Goal: Task Accomplishment & Management: Complete application form

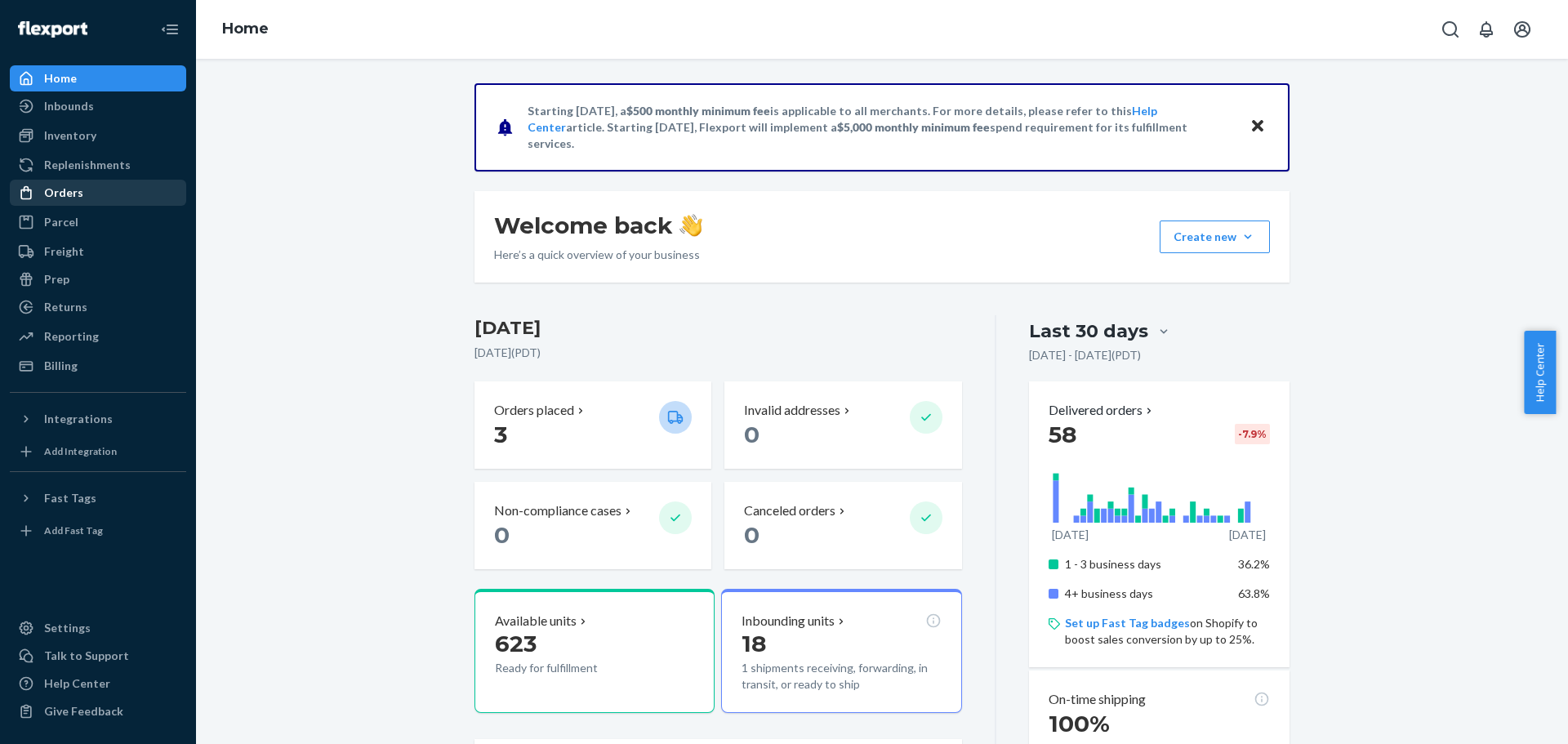
click at [65, 185] on div "Orders" at bounding box center [64, 192] width 39 height 16
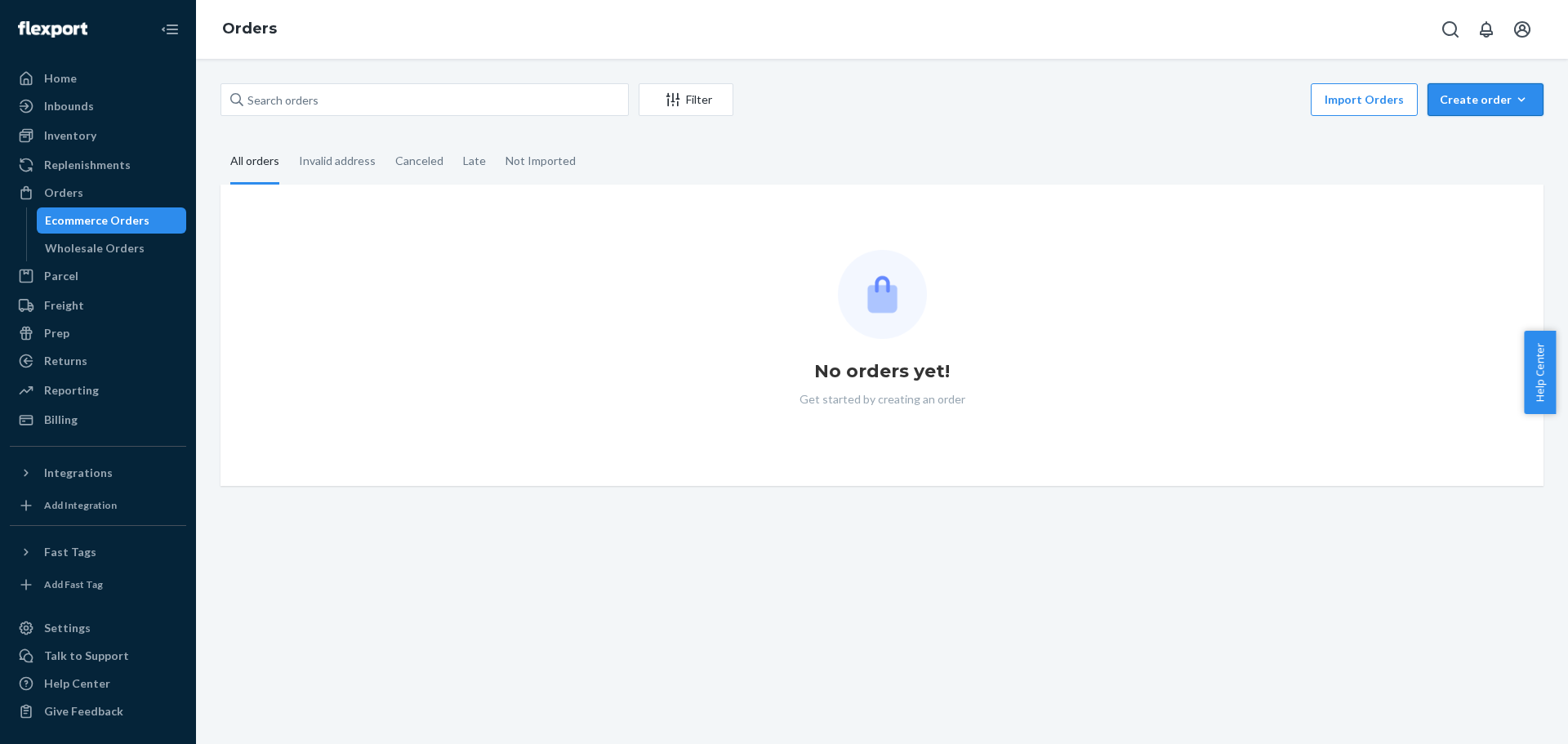
click at [1471, 90] on button "Create order Ecommerce order Removal order" at bounding box center [1486, 99] width 116 height 33
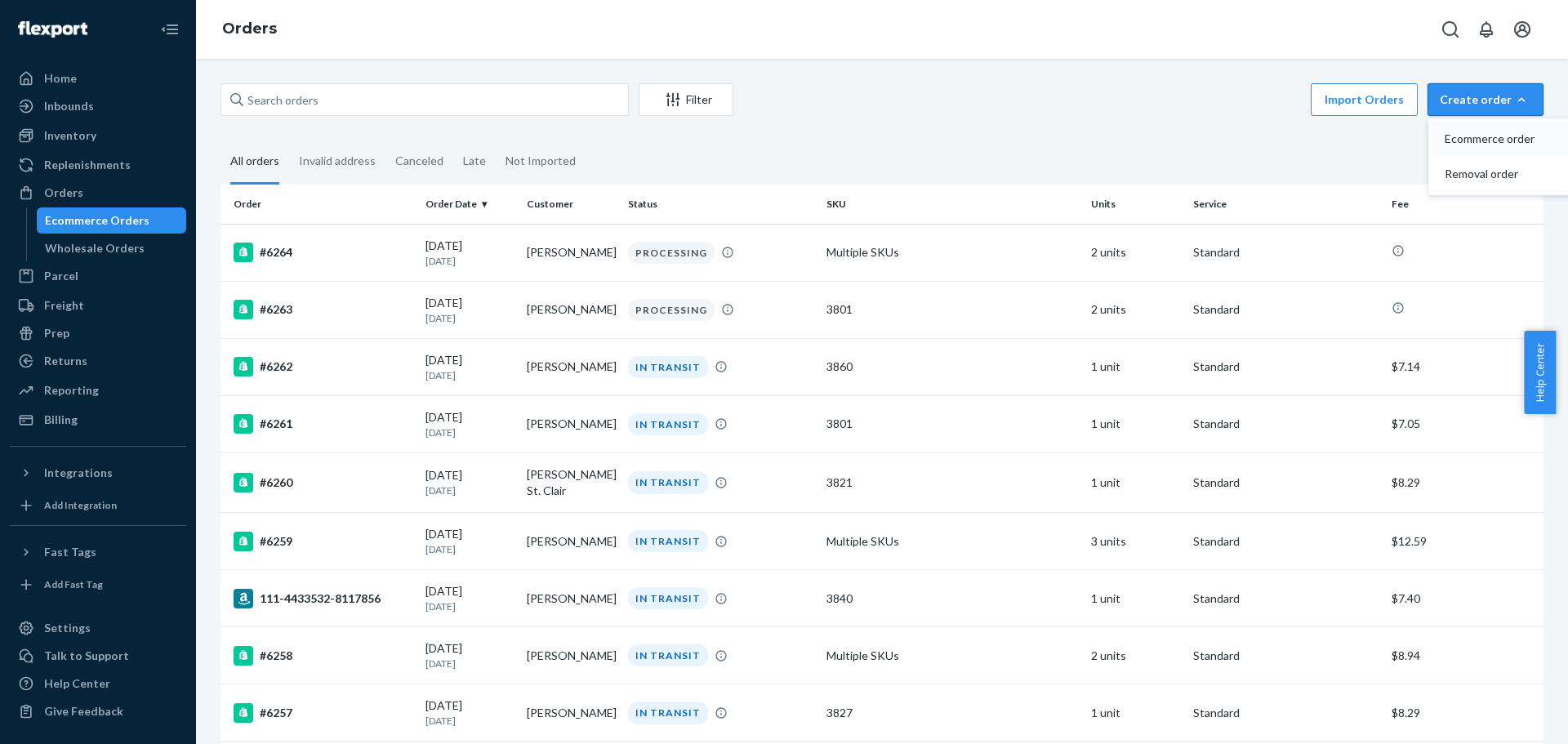
click at [1472, 142] on span "Ecommerce order" at bounding box center [1495, 138] width 101 height 11
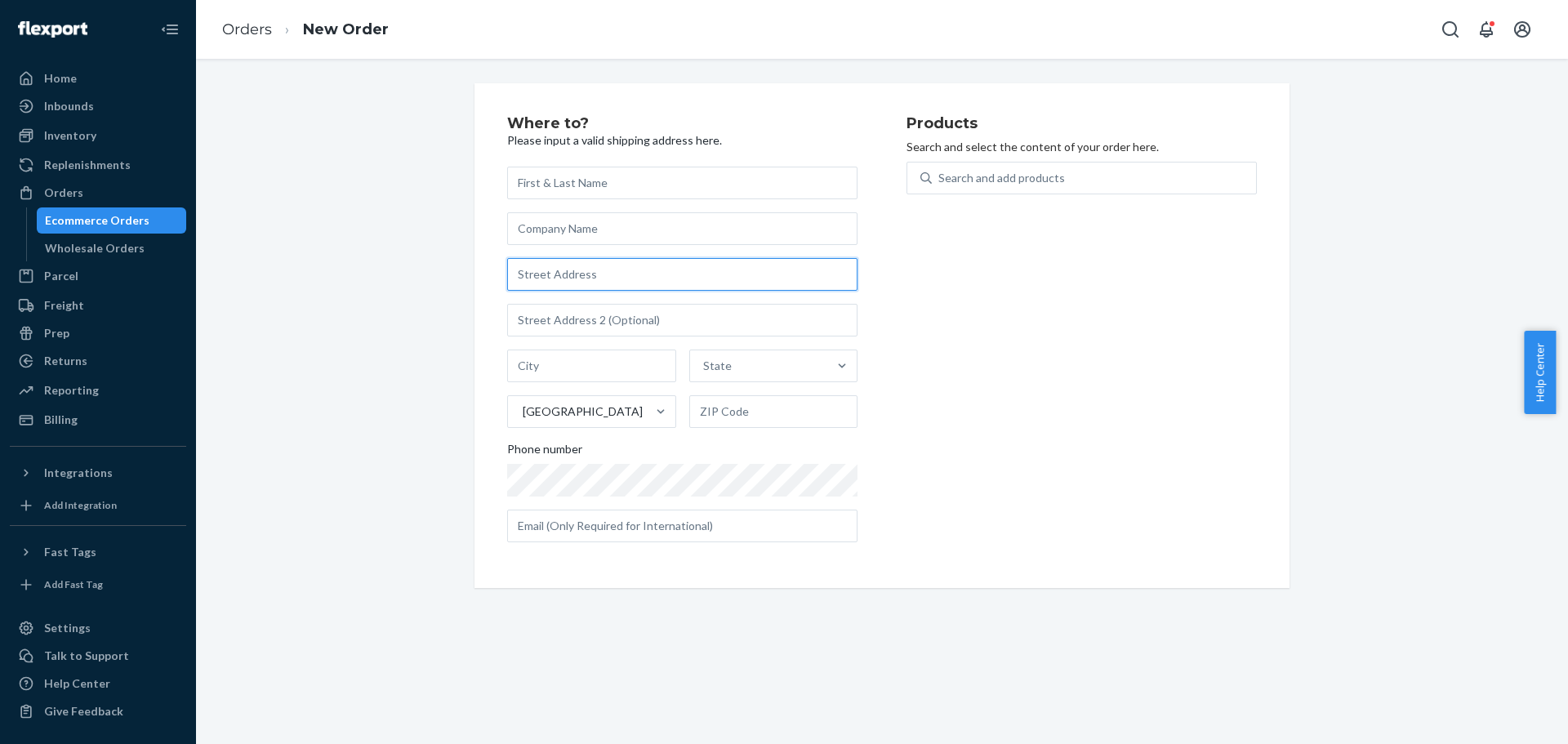
click at [588, 258] on input "text" at bounding box center [682, 274] width 351 height 33
paste input "[STREET_ADDRESS]"
type input "[STREET_ADDRESS]"
type input "[GEOGRAPHIC_DATA][PERSON_NAME]"
type input "80524"
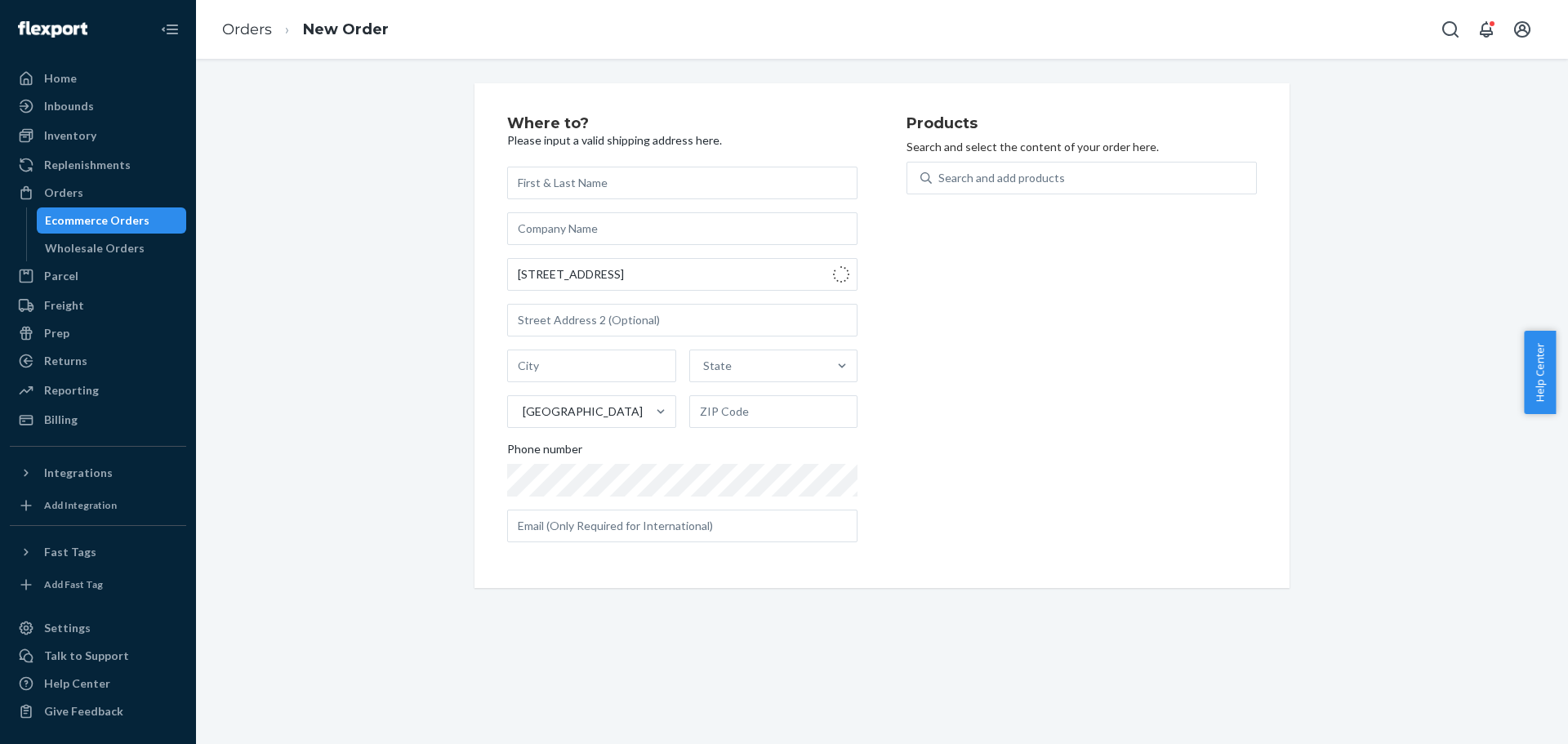
type input "[STREET_ADDRESS]"
click at [566, 185] on input "text" at bounding box center [682, 182] width 351 height 33
type input "Summer [PERSON_NAME]"
type input "Plant & Petal"
click at [586, 321] on input "text" at bounding box center [682, 320] width 351 height 33
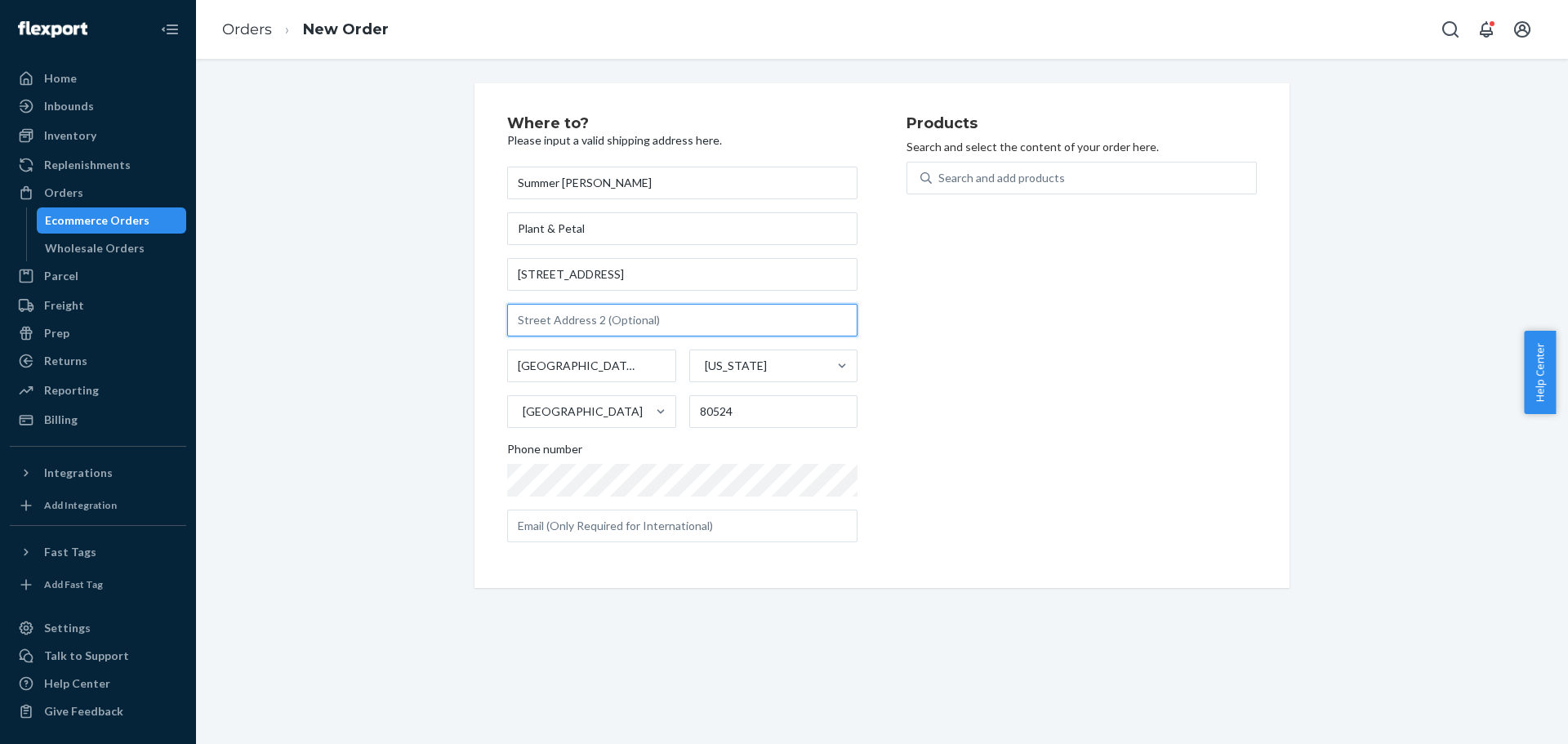
paste input "Suite 112"
type input "Suite 112"
click at [1035, 184] on div "Search and add products" at bounding box center [1000, 178] width 126 height 16
click at [940, 184] on input "0 results available. Use Up and Down to choose options, press Enter to select t…" at bounding box center [939, 178] width 2 height 16
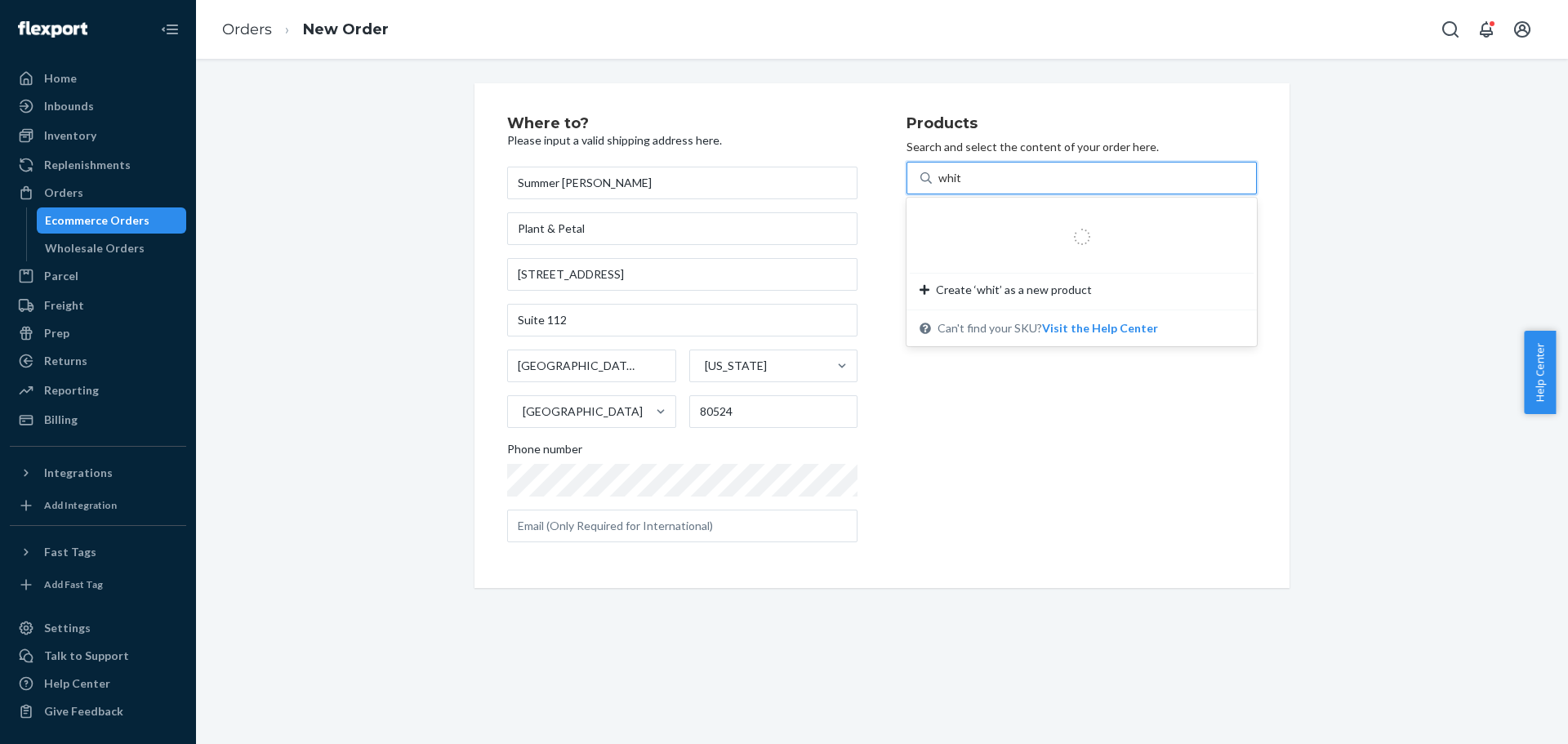
type input "white"
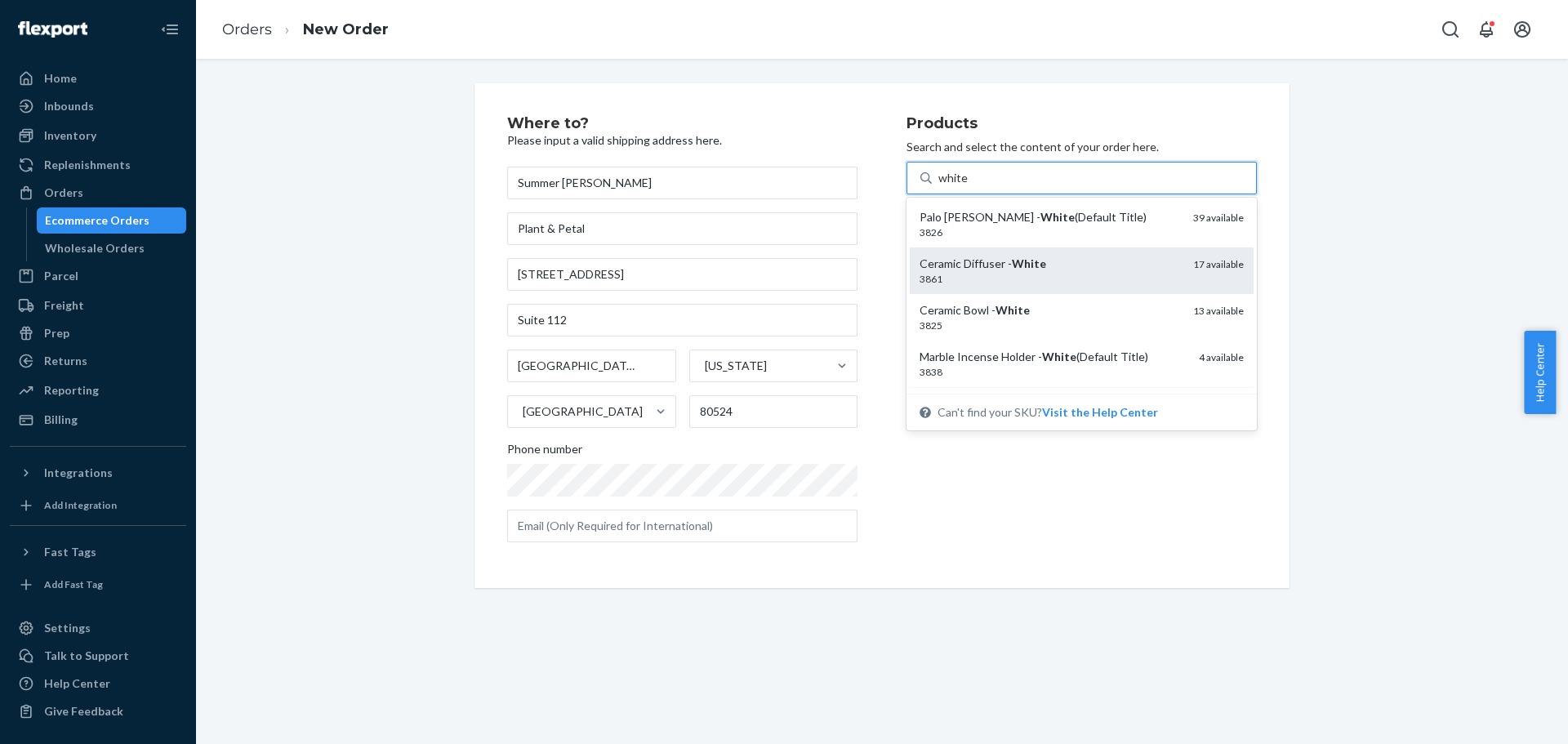
click at [1034, 267] on em "White" at bounding box center [1029, 263] width 35 height 14
click at [969, 186] on input "white" at bounding box center [953, 178] width 30 height 16
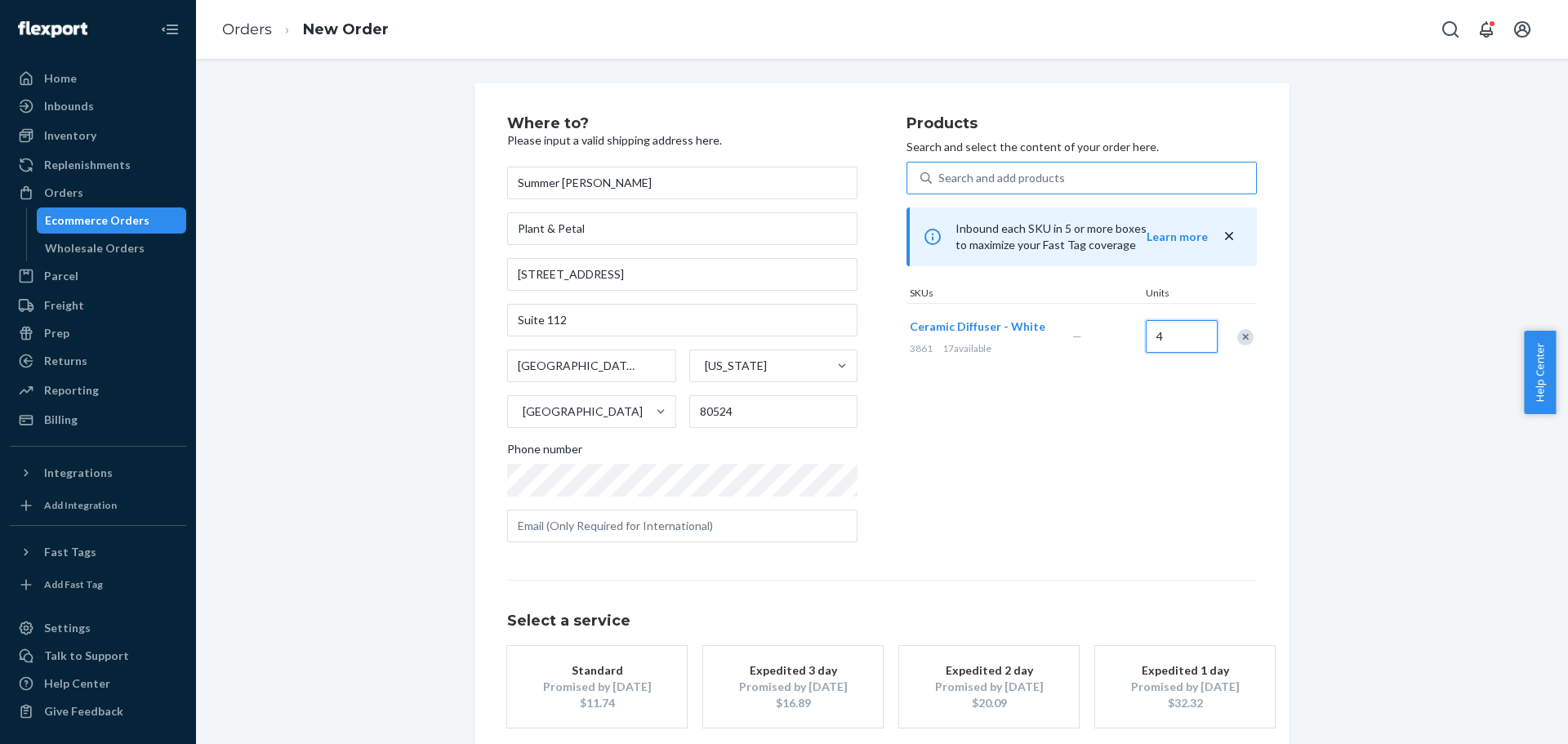
type input "4"
click at [1353, 308] on div "Where to? Please input a valid shipping address here. Summer [PERSON_NAME] Plan…" at bounding box center [882, 454] width 1347 height 742
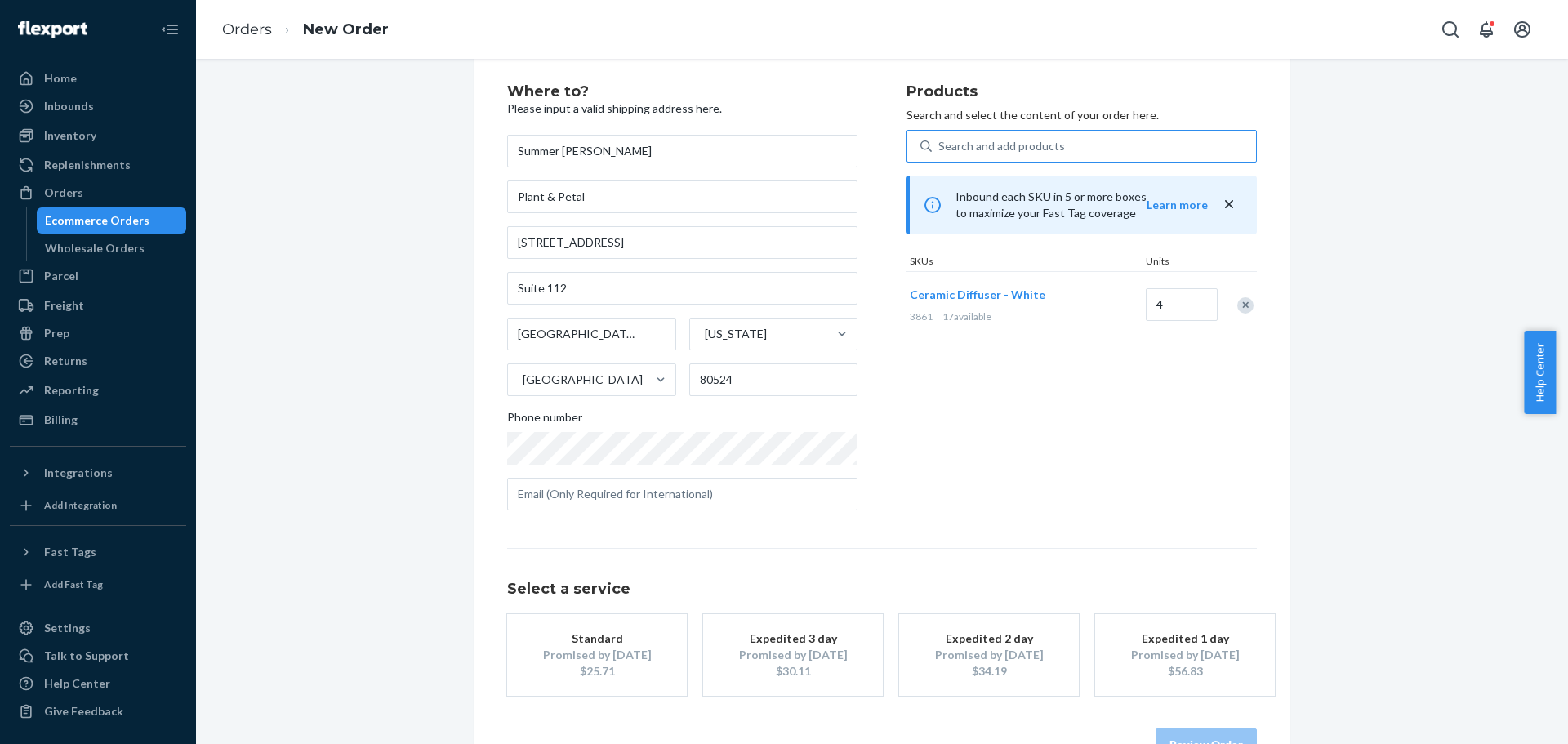
scroll to position [81, 0]
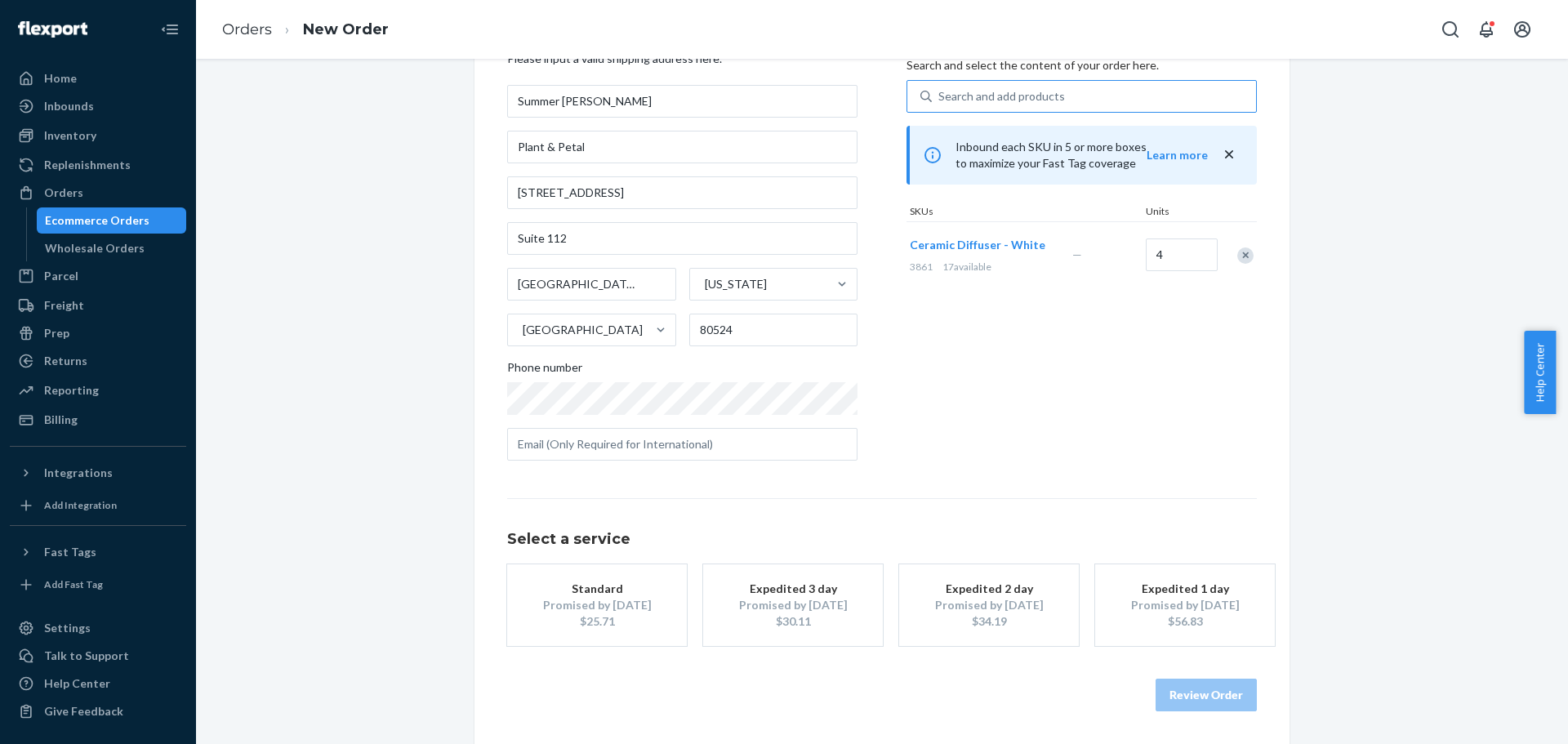
click at [620, 598] on div "Promised by [DATE]" at bounding box center [597, 604] width 131 height 16
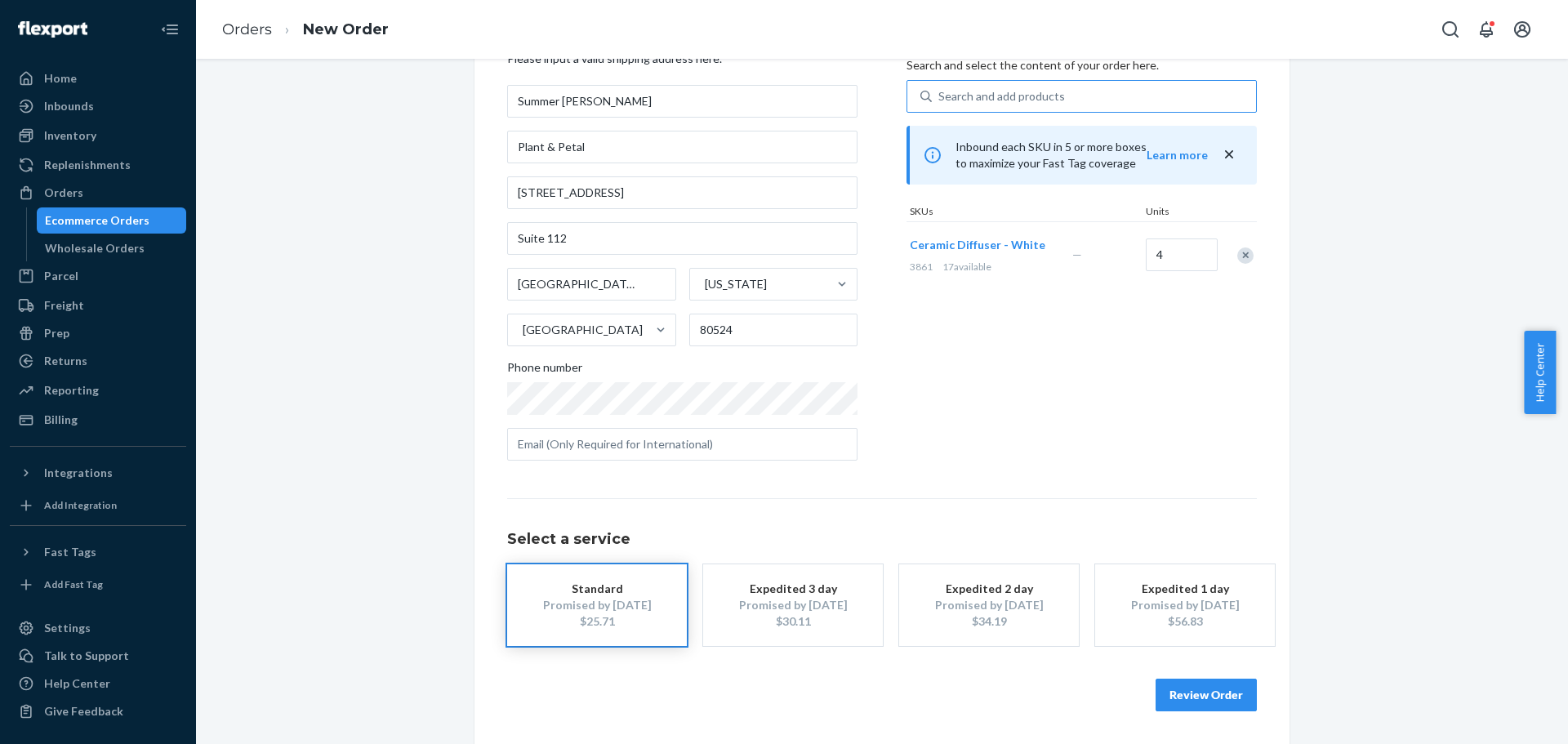
click at [1203, 697] on button "Review Order" at bounding box center [1206, 694] width 101 height 33
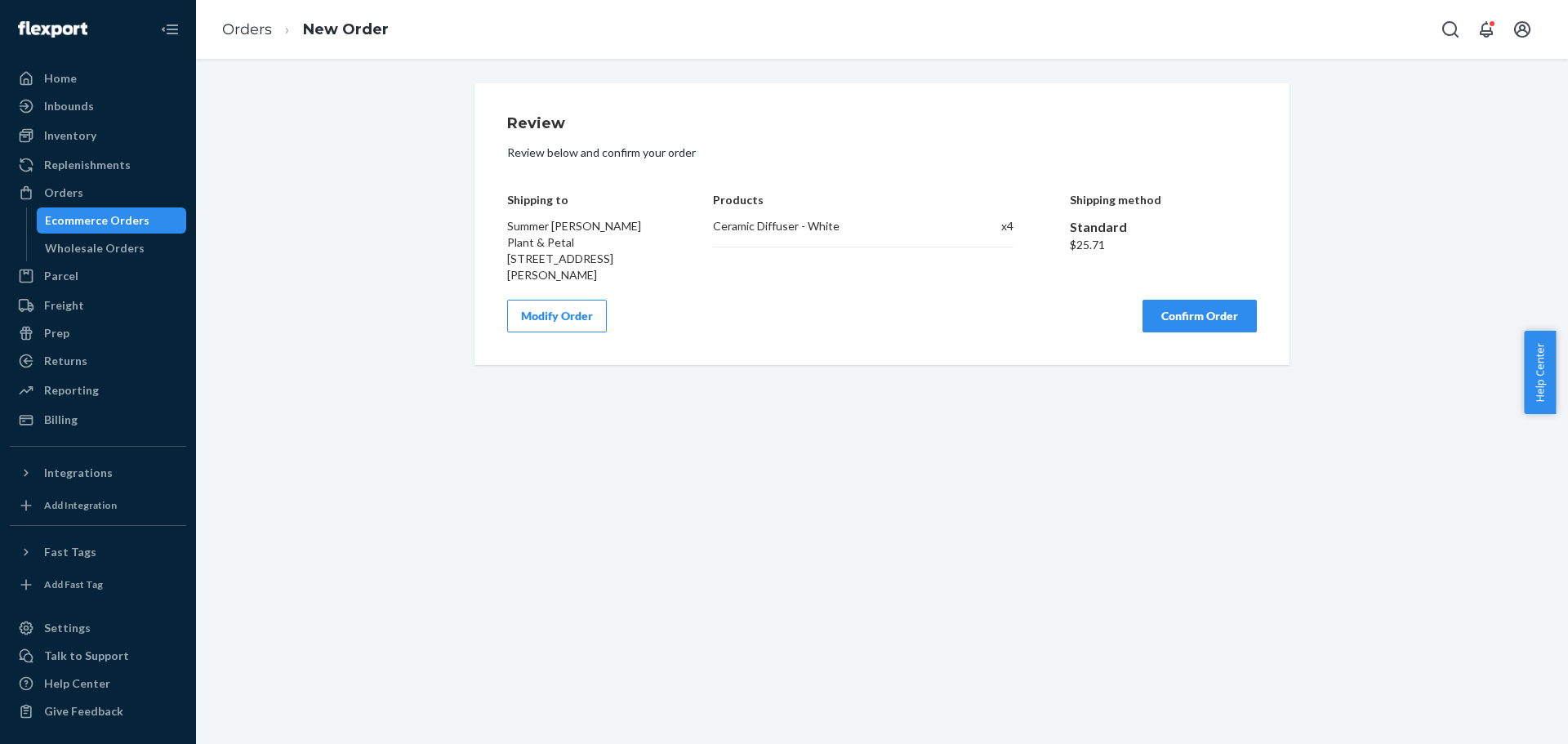
scroll to position [0, 0]
click at [1213, 329] on button "Confirm Order" at bounding box center [1200, 316] width 114 height 33
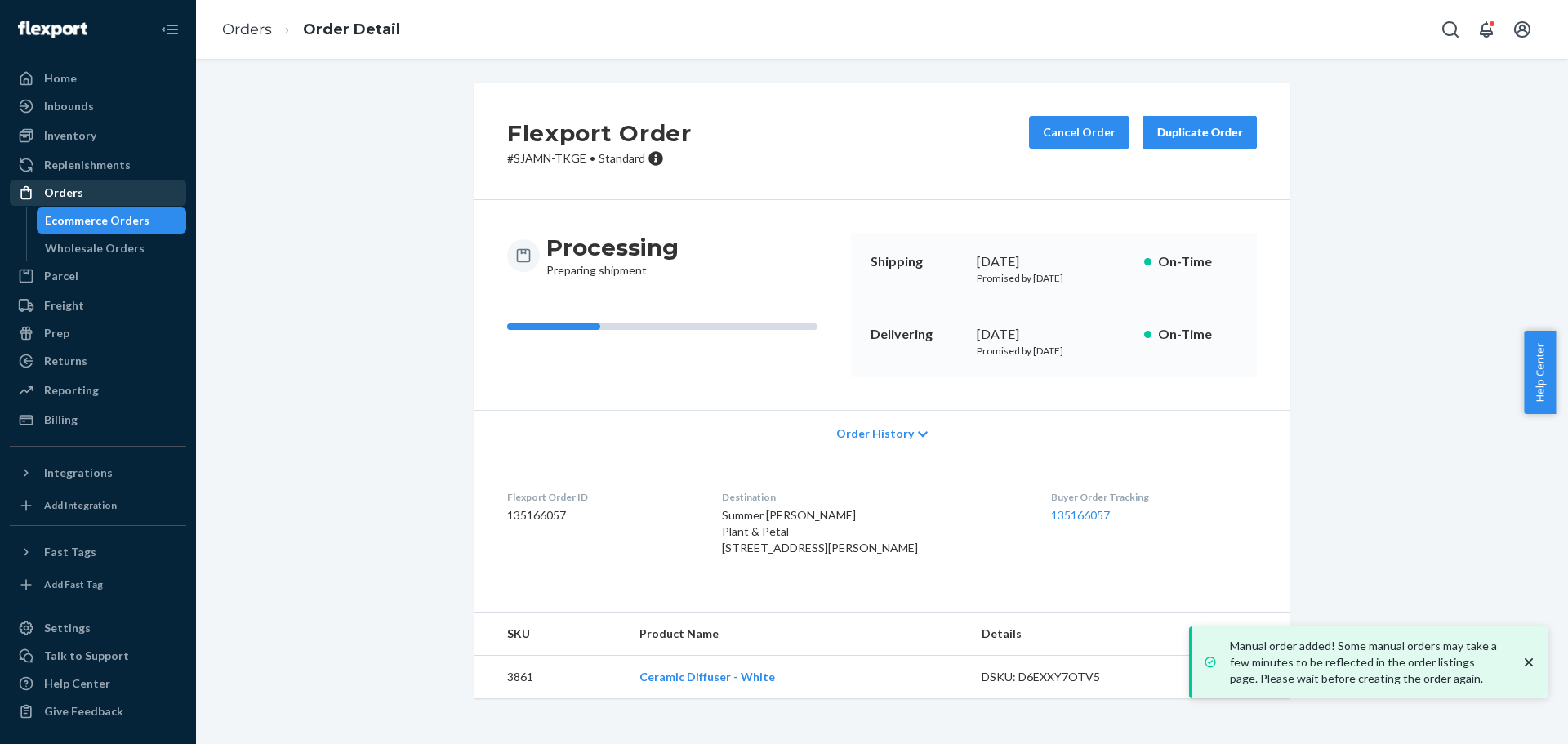
click at [85, 191] on div "Orders" at bounding box center [97, 193] width 173 height 22
